Goal: Transaction & Acquisition: Purchase product/service

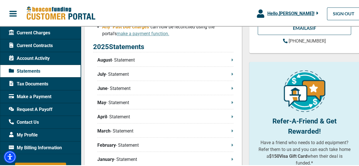
scroll to position [85, 0]
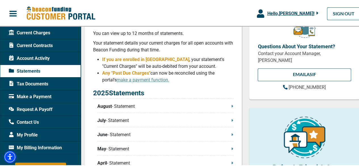
click at [39, 33] on span "Current Charges" at bounding box center [29, 32] width 41 height 7
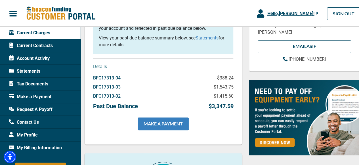
scroll to position [114, 0]
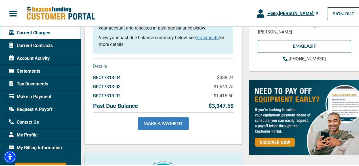
click at [168, 129] on link "MAKE A PAYMENT" at bounding box center [163, 122] width 51 height 13
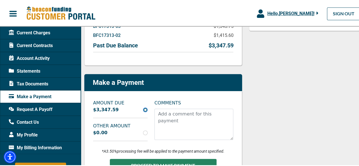
scroll to position [170, 0]
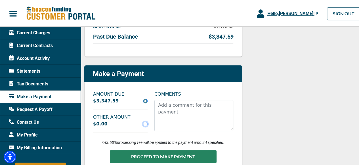
click at [144, 123] on input "radio" at bounding box center [145, 123] width 5 height 5
radio input "true"
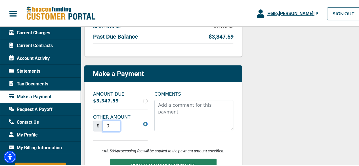
click at [110, 128] on input "0" at bounding box center [112, 125] width 18 height 11
type input "778"
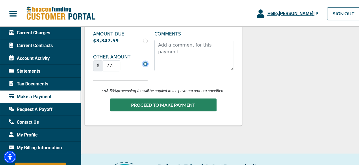
scroll to position [256, 0]
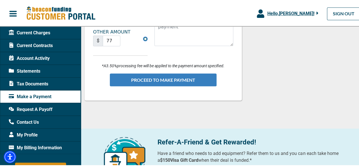
click at [149, 78] on button "PROCEED TO MAKE PAYMENT" at bounding box center [163, 79] width 107 height 13
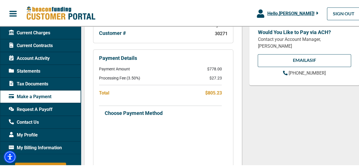
scroll to position [142, 0]
